Goal: Information Seeking & Learning: Learn about a topic

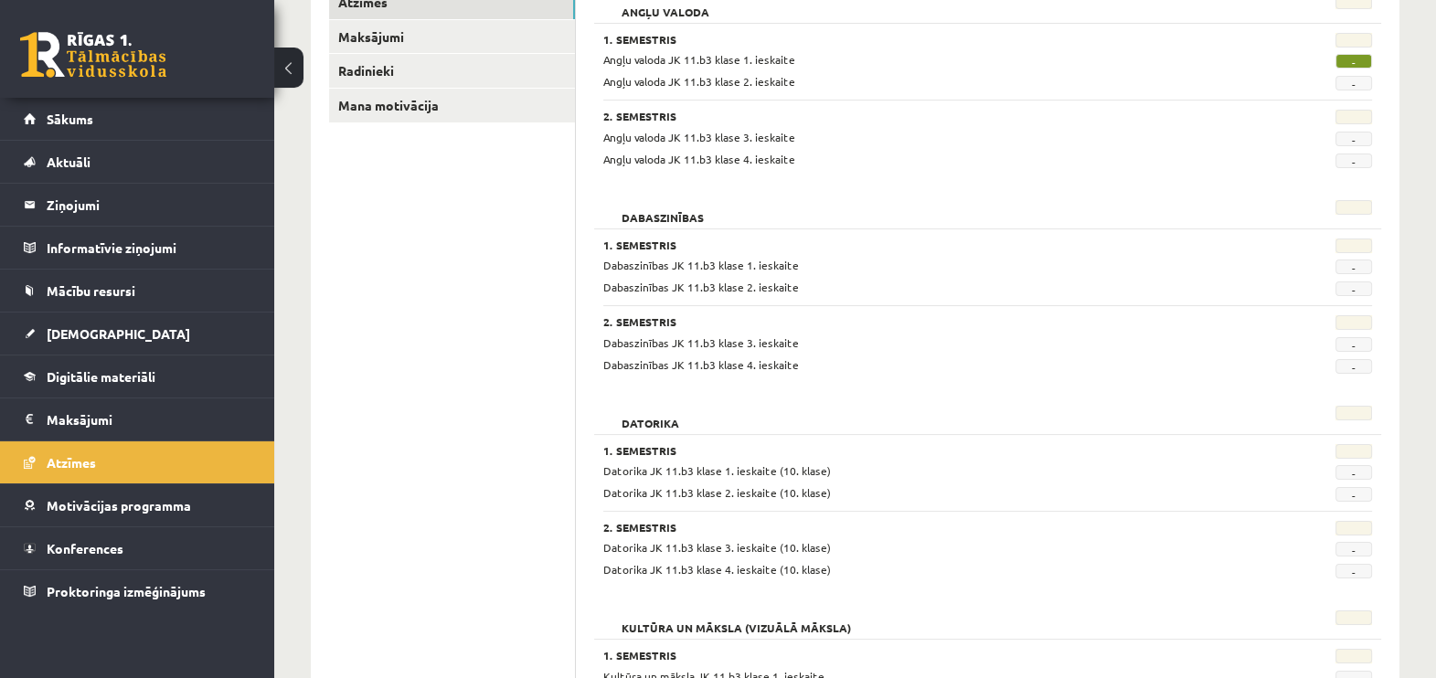
scroll to position [283, 0]
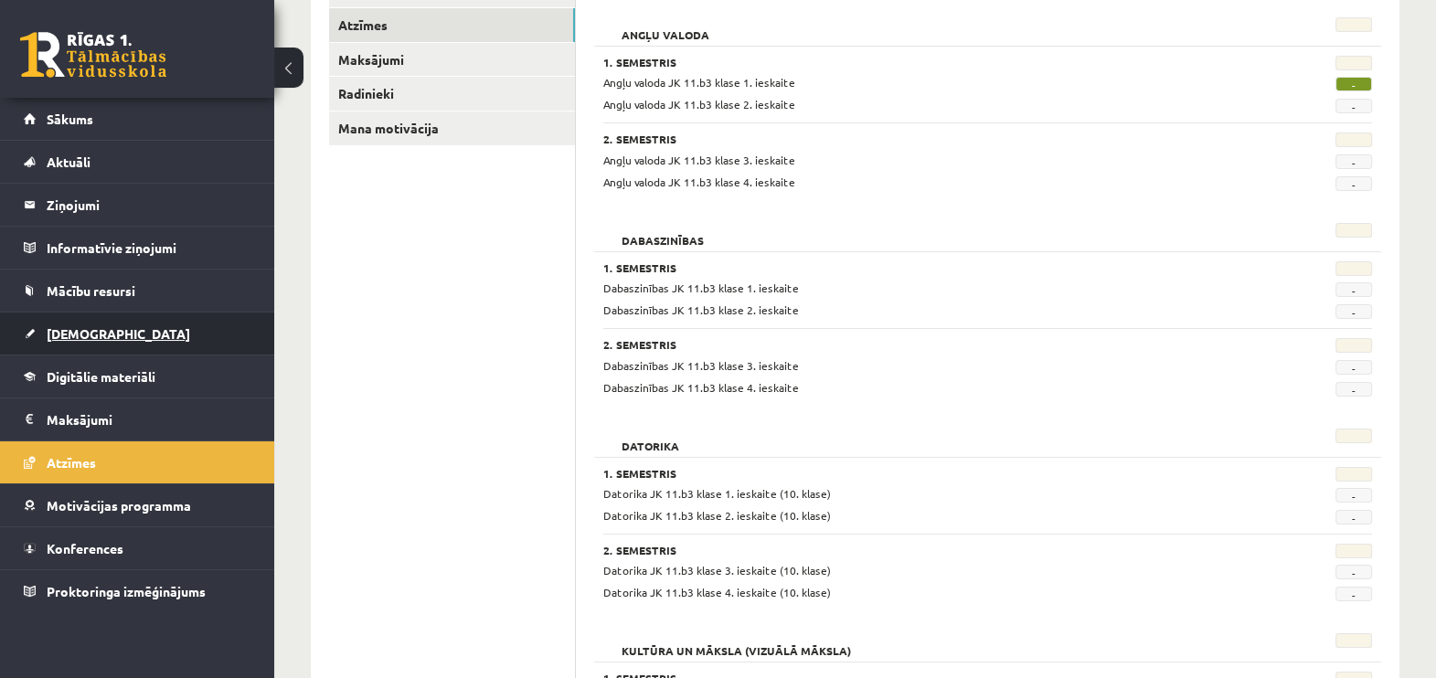
click at [112, 321] on link "[DEMOGRAPHIC_DATA]" at bounding box center [138, 334] width 228 height 42
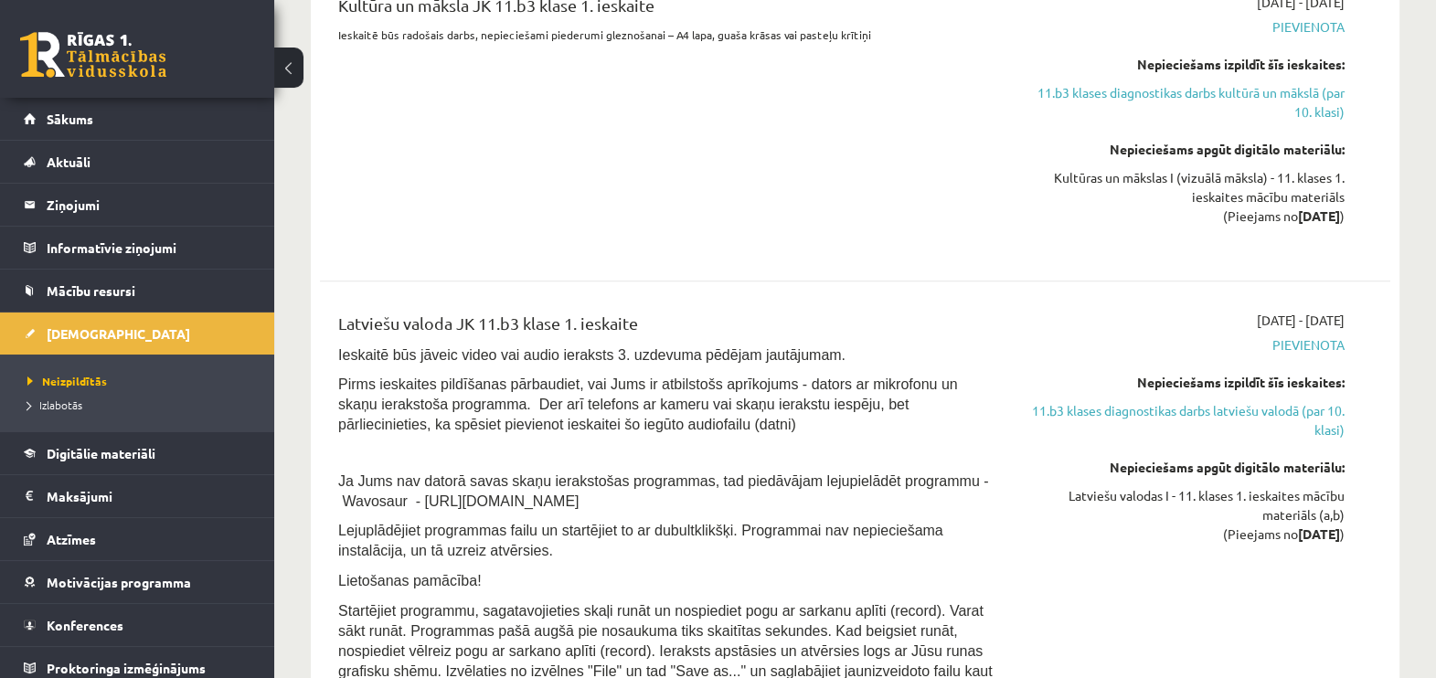
scroll to position [2189, 0]
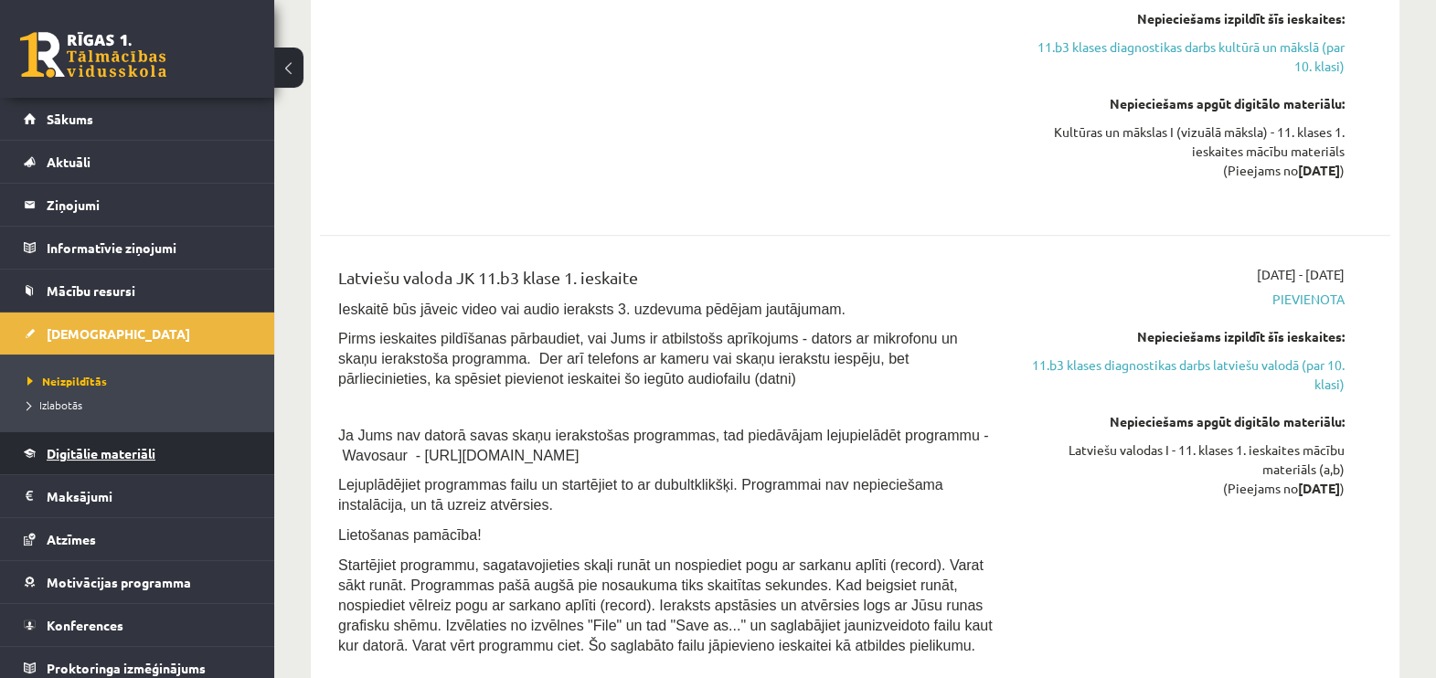
click at [120, 443] on link "Digitālie materiāli" at bounding box center [138, 453] width 228 height 42
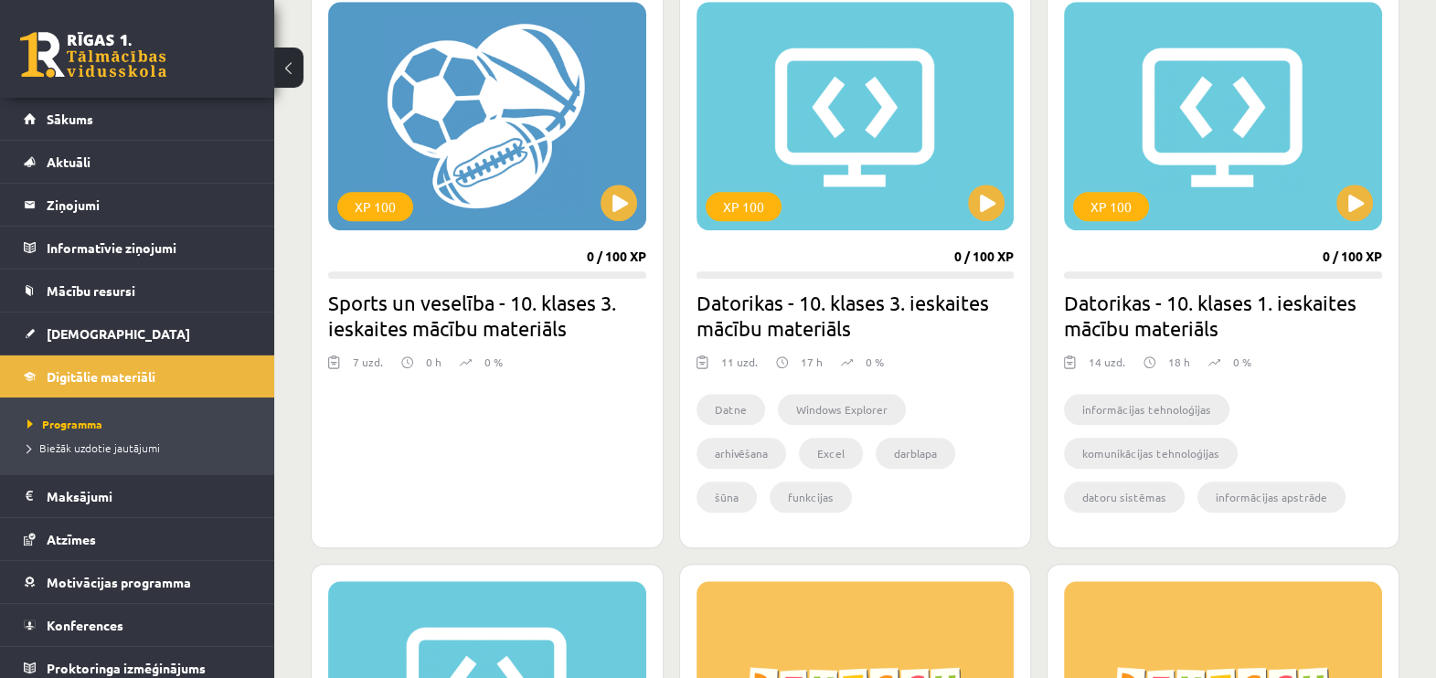
scroll to position [1726, 0]
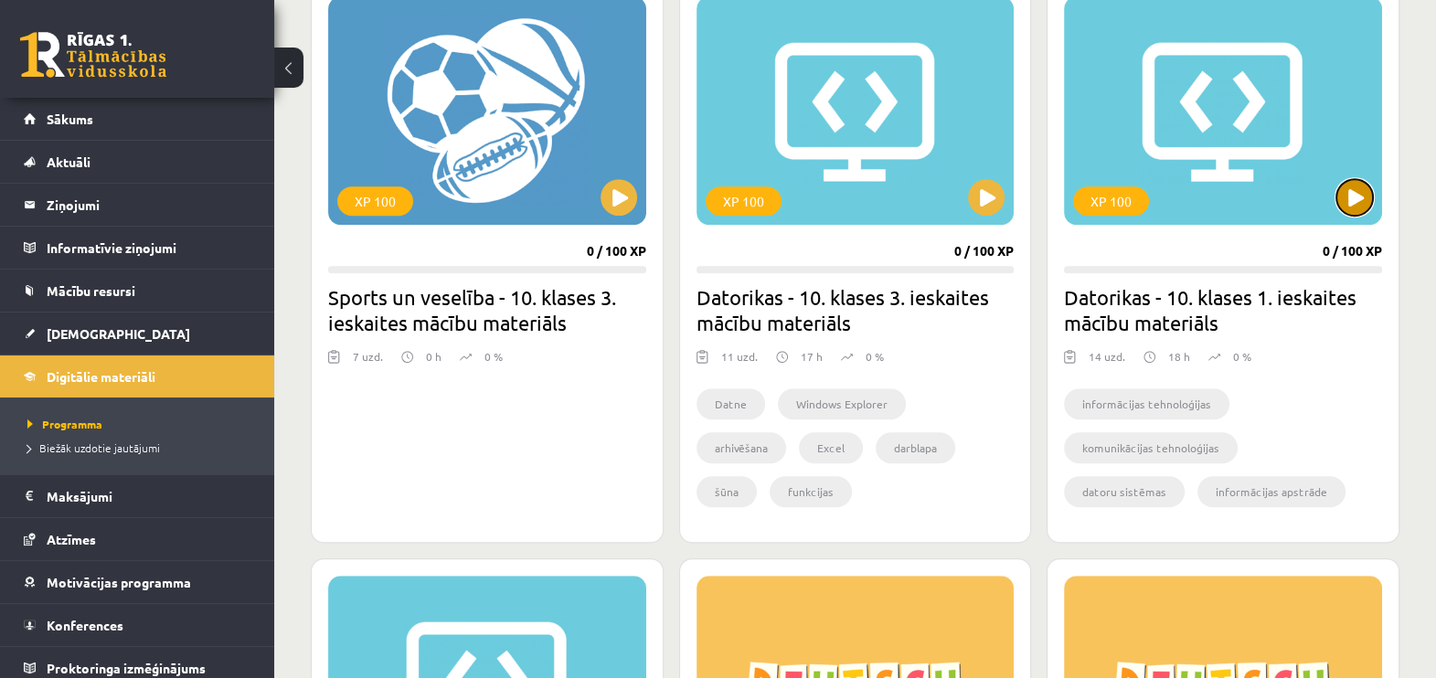
click at [1352, 200] on button at bounding box center [1354, 197] width 37 height 37
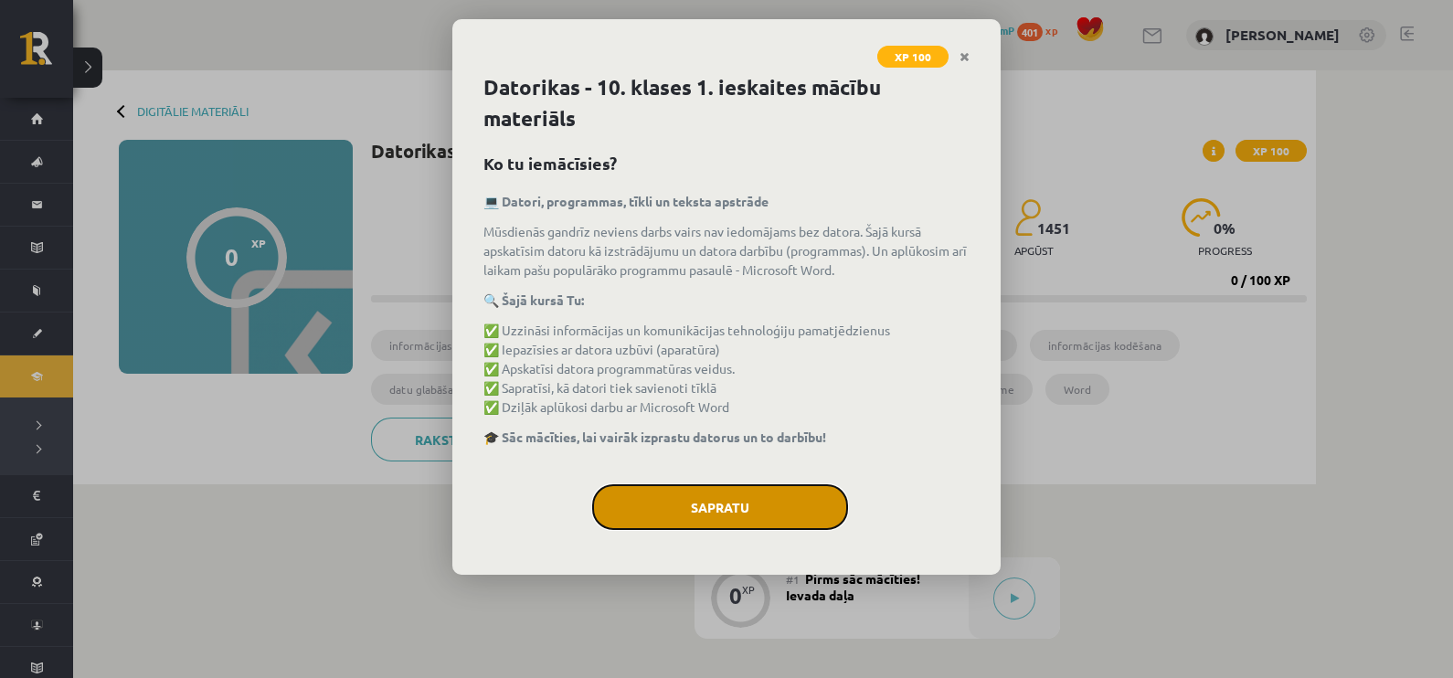
click at [786, 507] on button "Sapratu" at bounding box center [720, 507] width 256 height 46
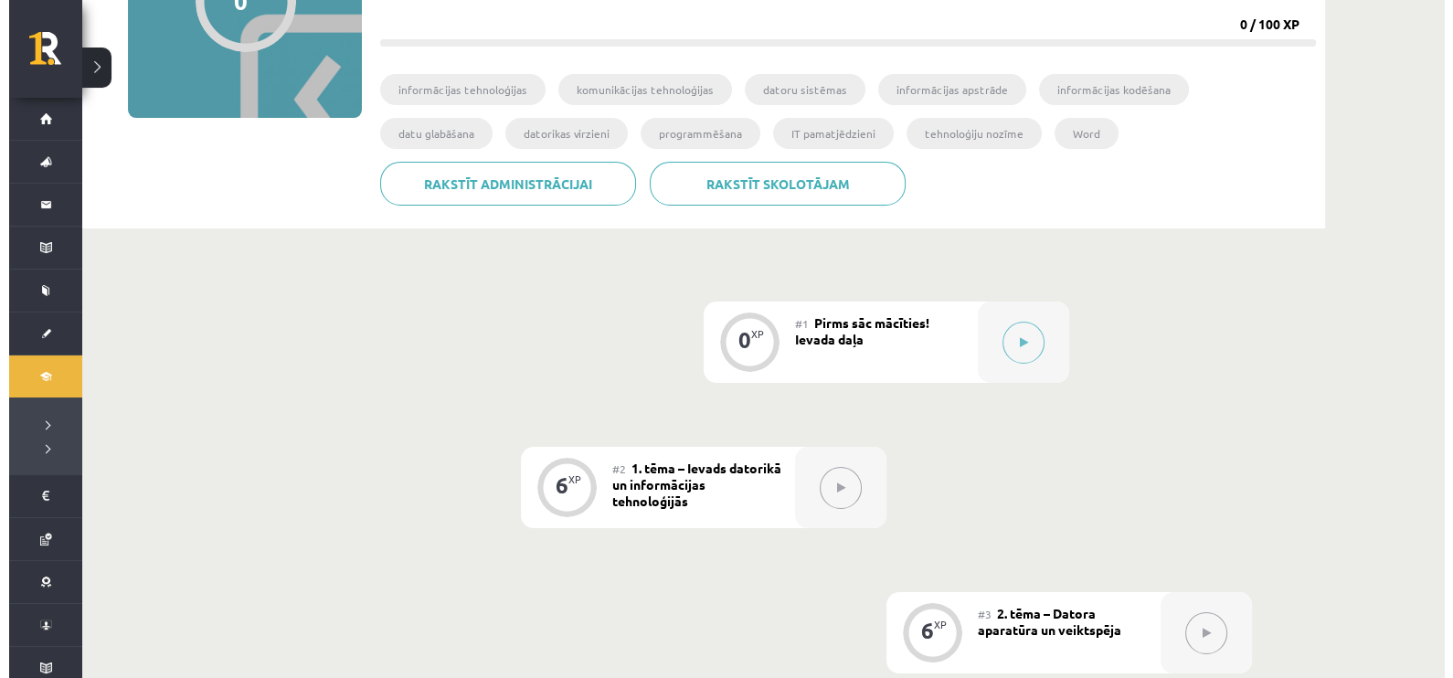
scroll to position [278, 0]
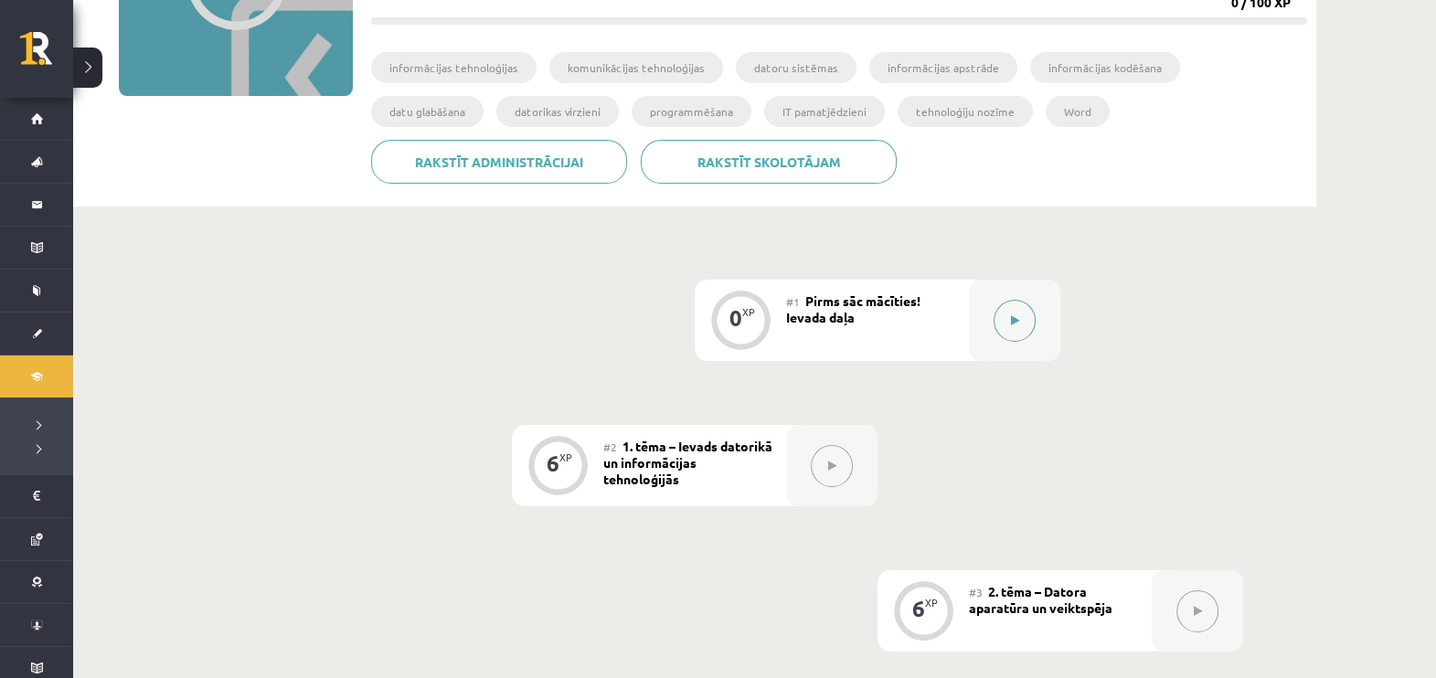
click at [1008, 306] on button at bounding box center [1014, 321] width 42 height 42
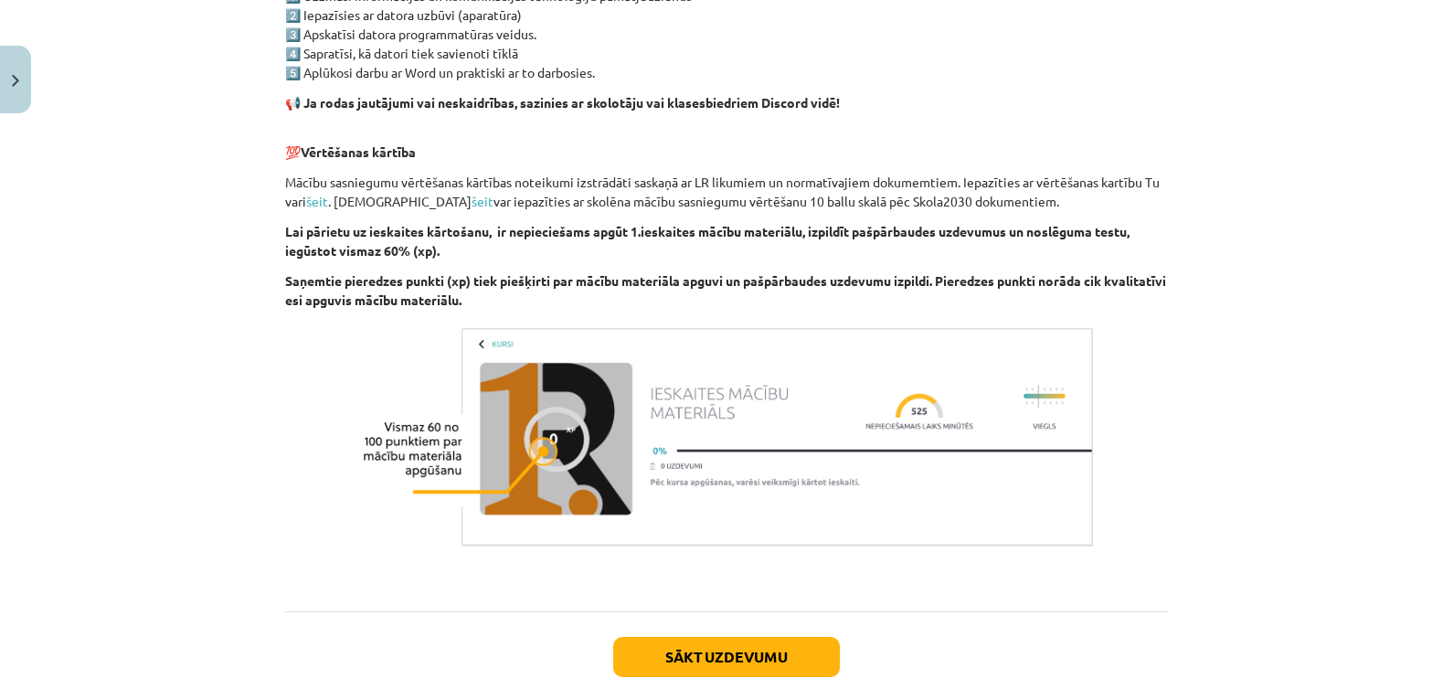
scroll to position [1258, 0]
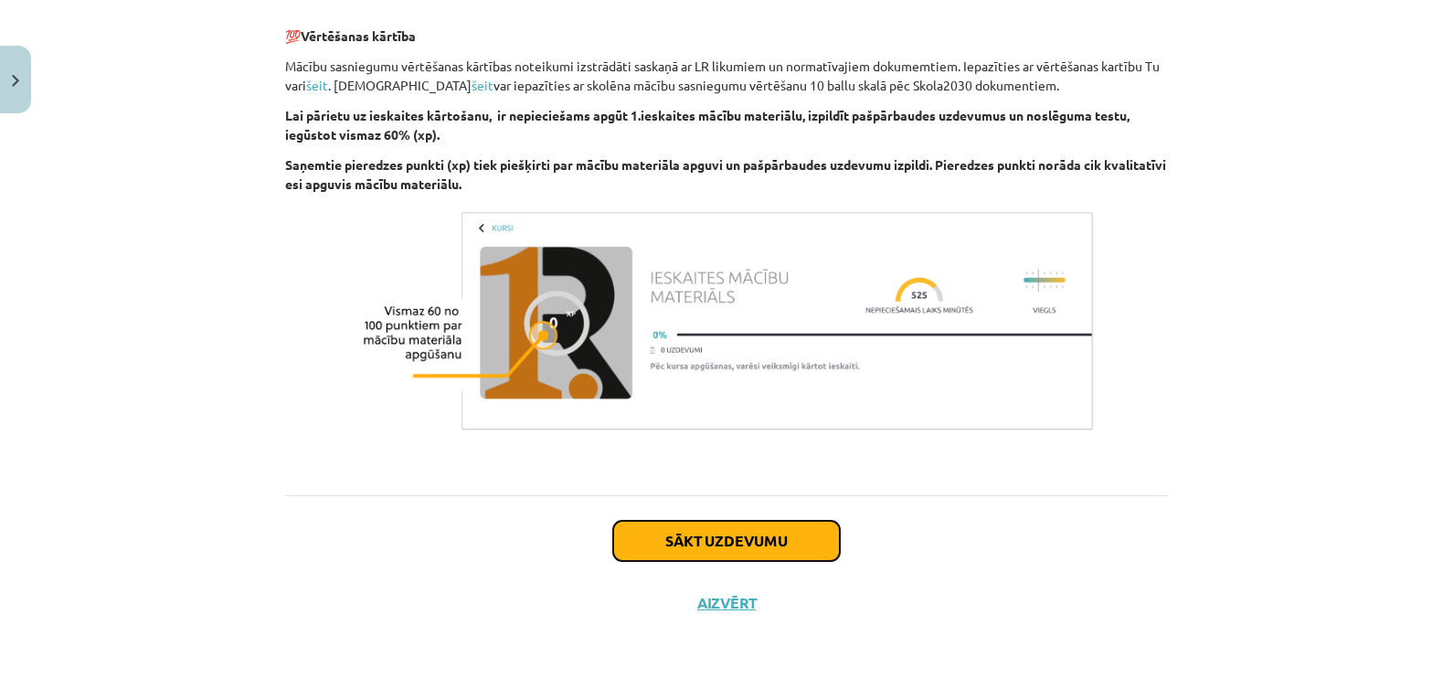
click at [726, 548] on button "Sākt uzdevumu" at bounding box center [726, 541] width 227 height 40
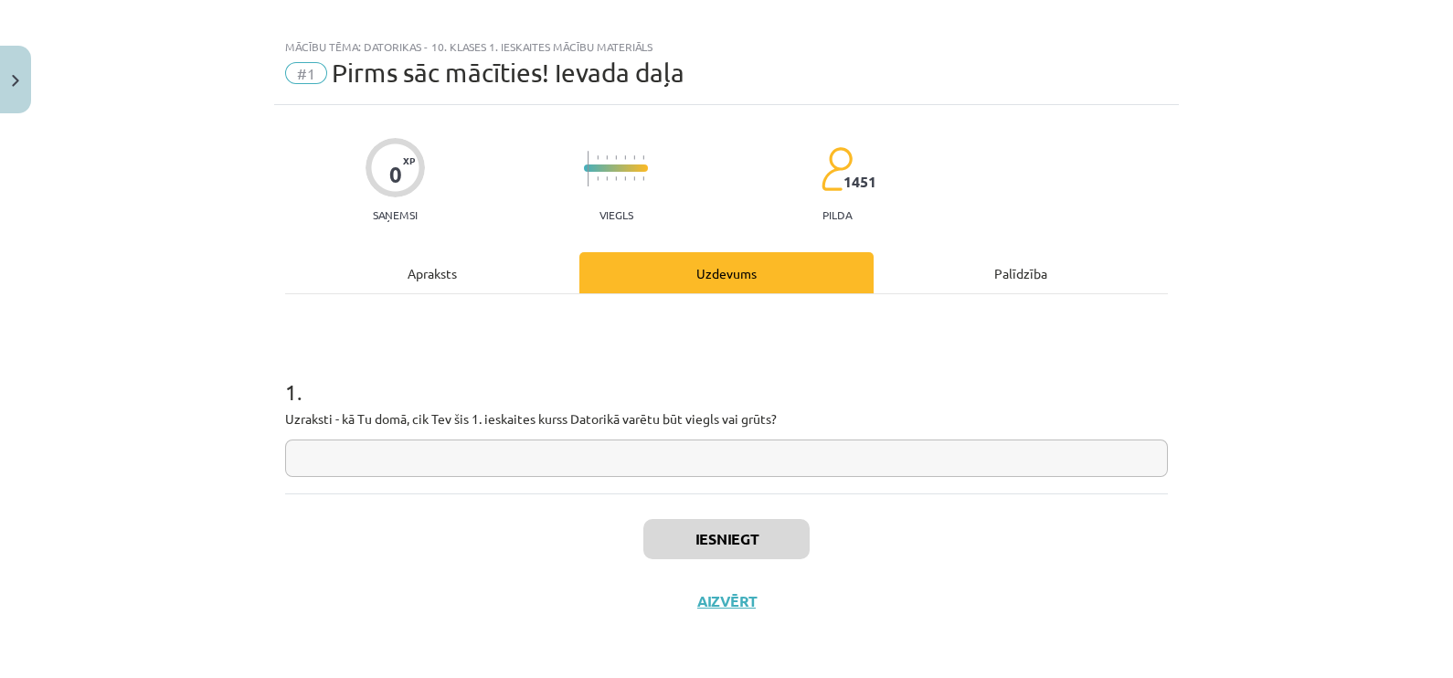
scroll to position [15, 0]
click at [720, 465] on input "text" at bounding box center [726, 459] width 883 height 37
type input "*"
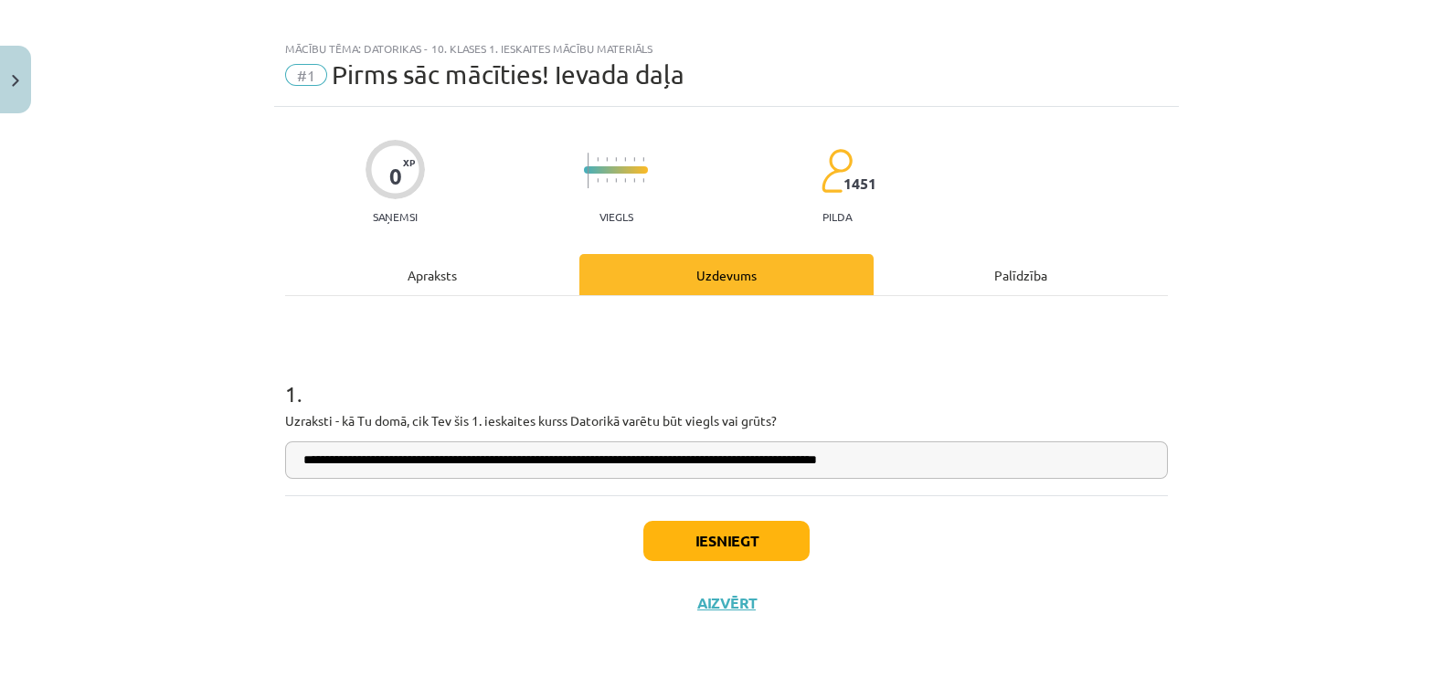
type input "**********"
click at [730, 538] on button "Iesniegt" at bounding box center [726, 541] width 166 height 40
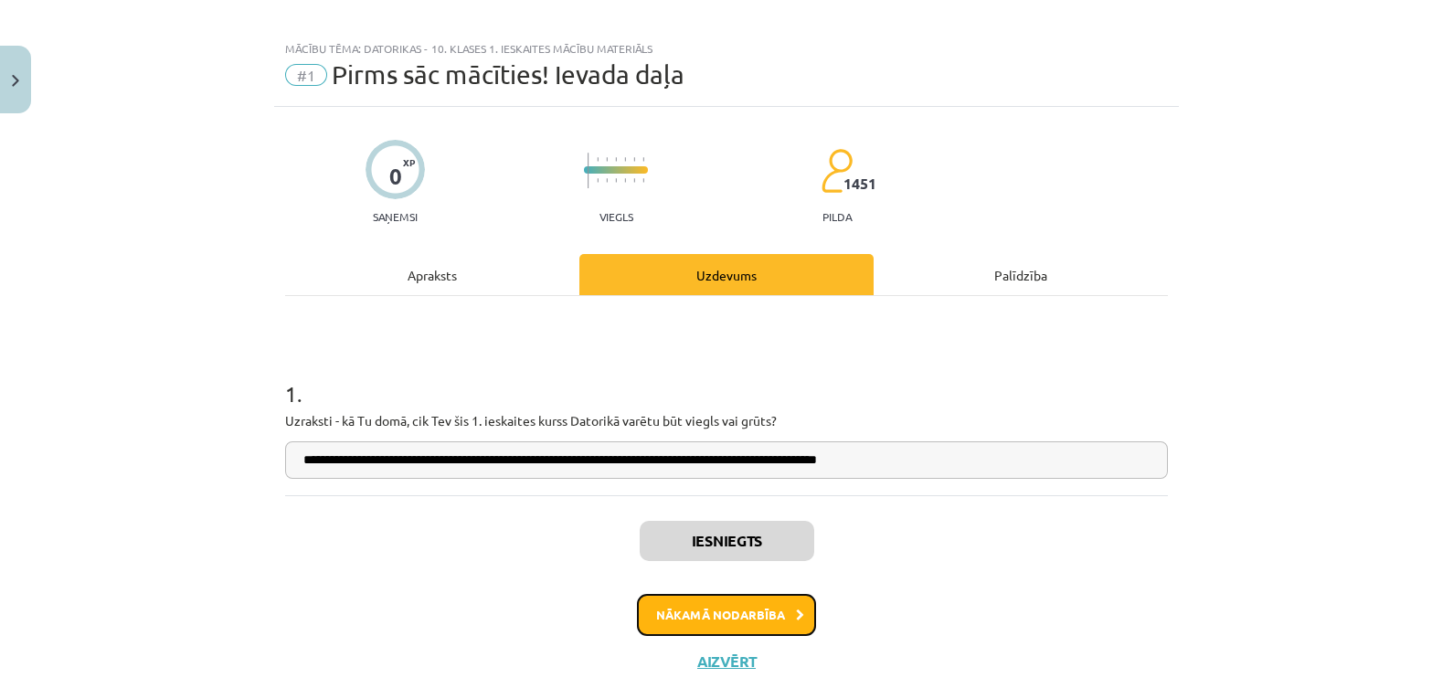
click at [728, 614] on button "Nākamā nodarbība" at bounding box center [726, 615] width 179 height 42
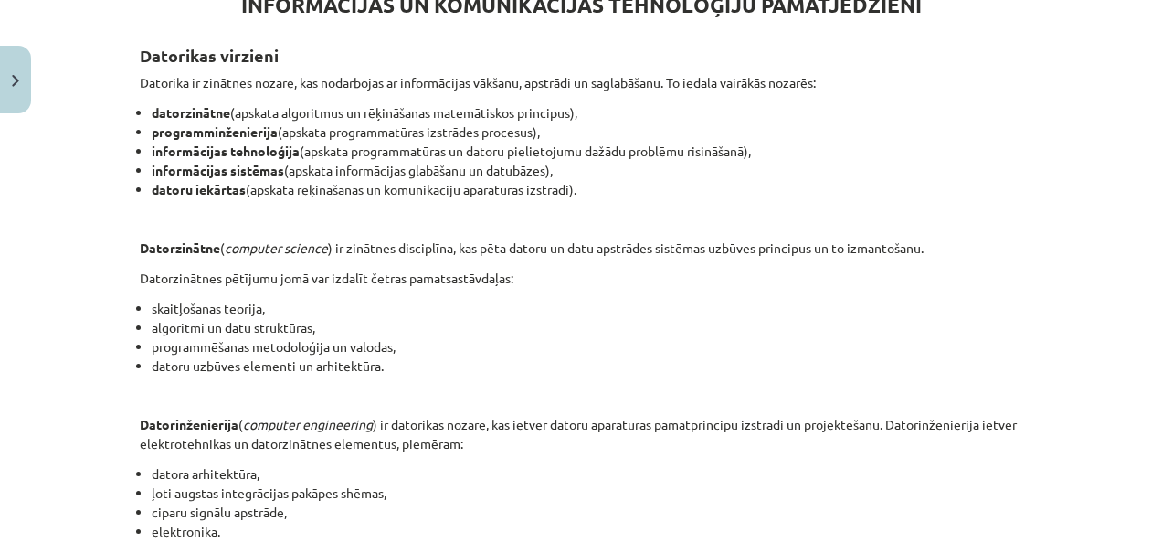
scroll to position [367, 0]
click at [974, 161] on li "informācijas sistēmas (apskata informācijas glabāšanu un datubāzes)," at bounding box center [587, 170] width 871 height 19
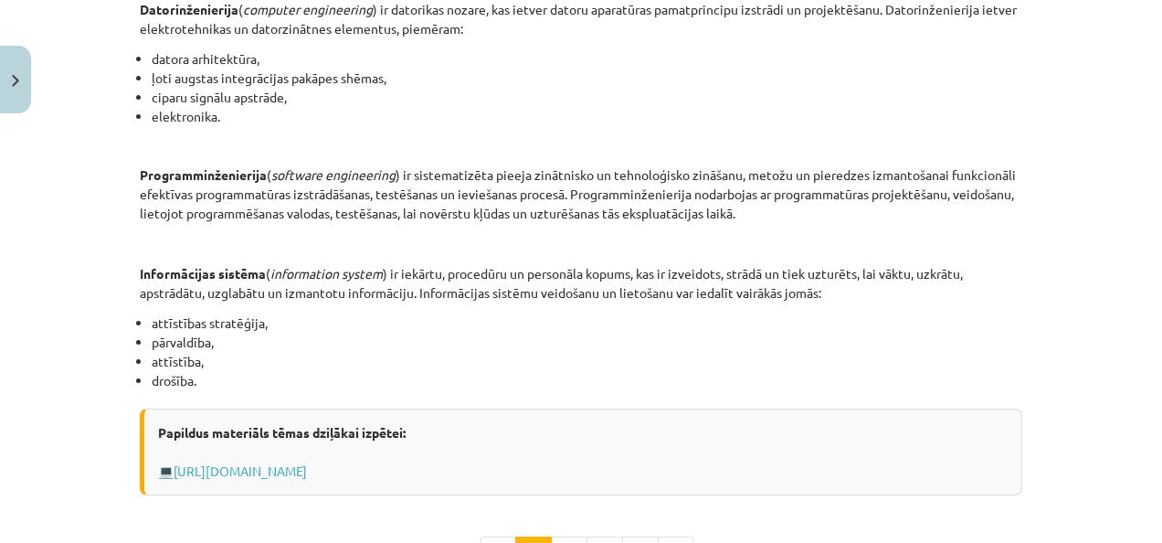
scroll to position [806, 0]
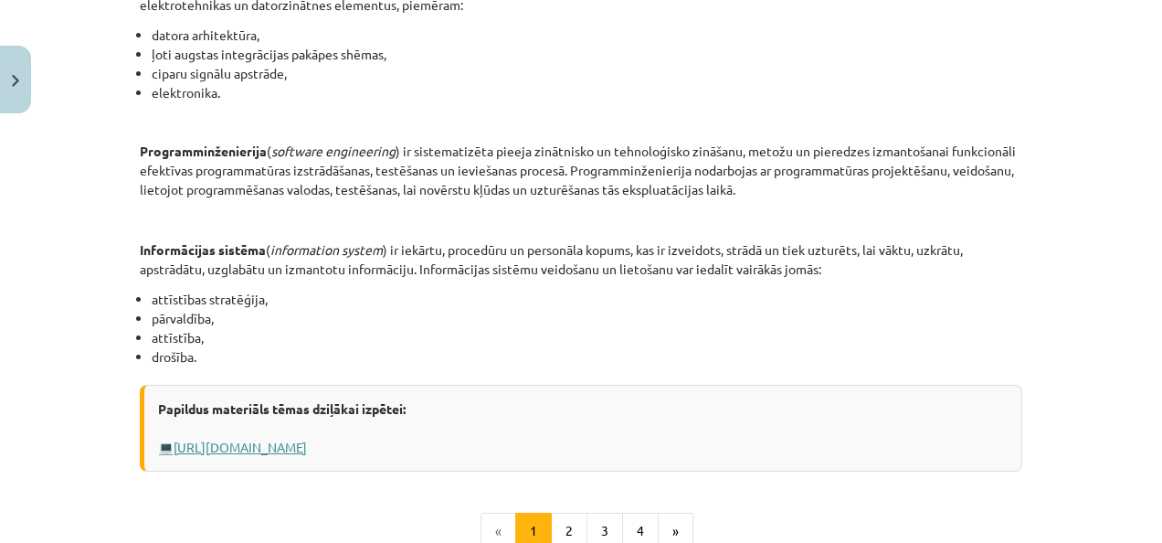
click at [307, 449] on link "Https://profizgl.lu.lv/mod/book/view.php?id=22319&chapterid=6858" at bounding box center [240, 447] width 133 height 16
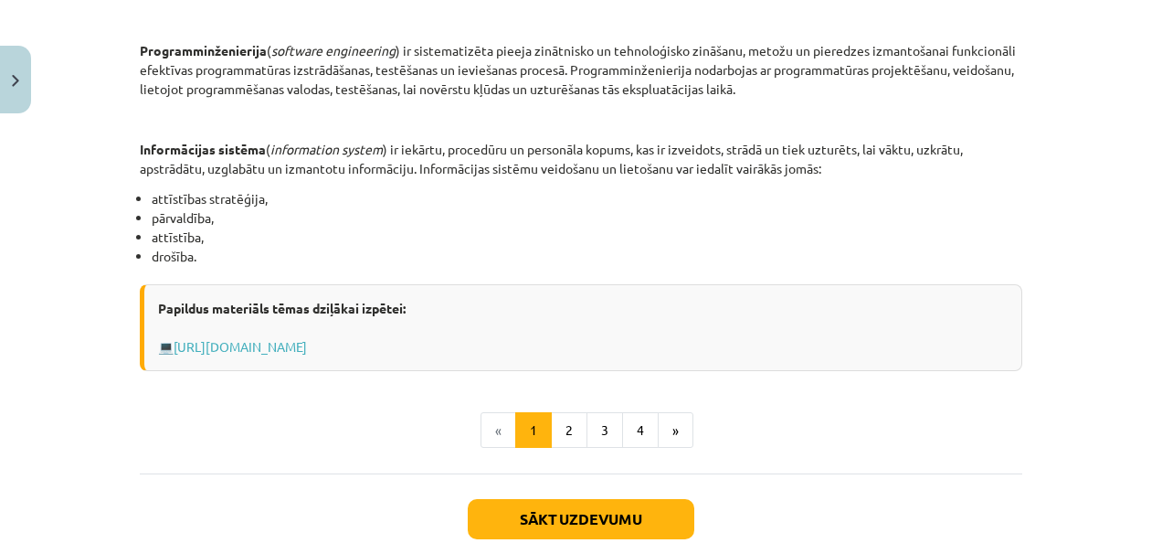
scroll to position [914, 0]
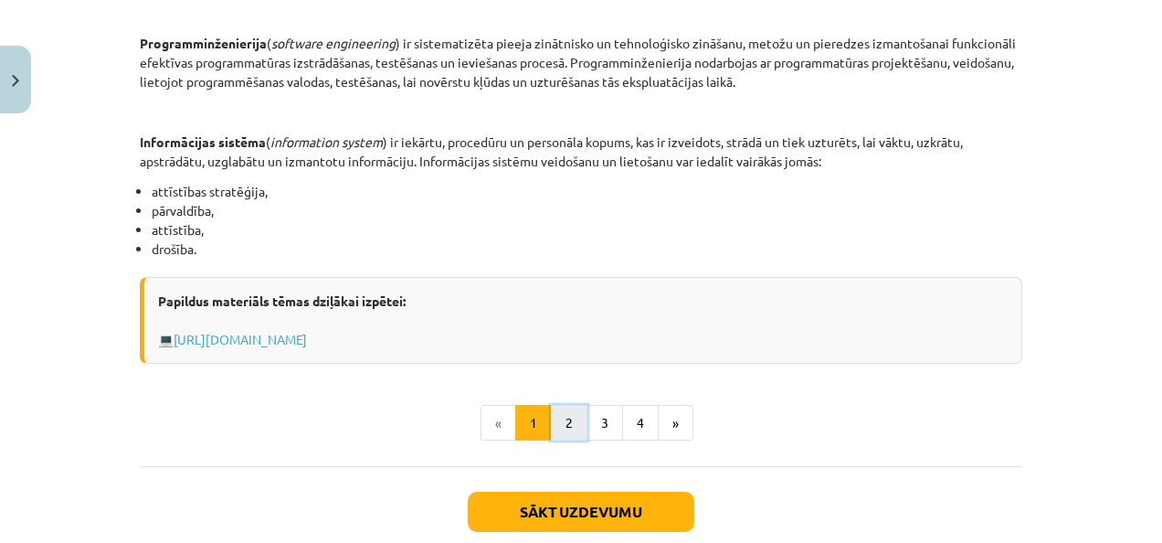
click at [571, 413] on button "2" at bounding box center [569, 423] width 37 height 37
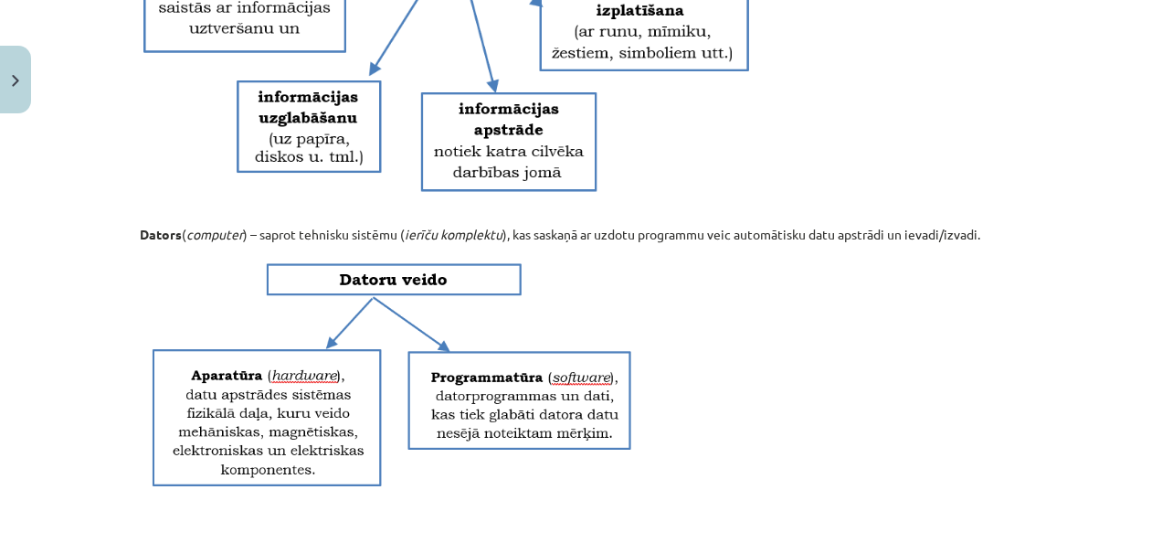
scroll to position [592, 0]
